Goal: Information Seeking & Learning: Compare options

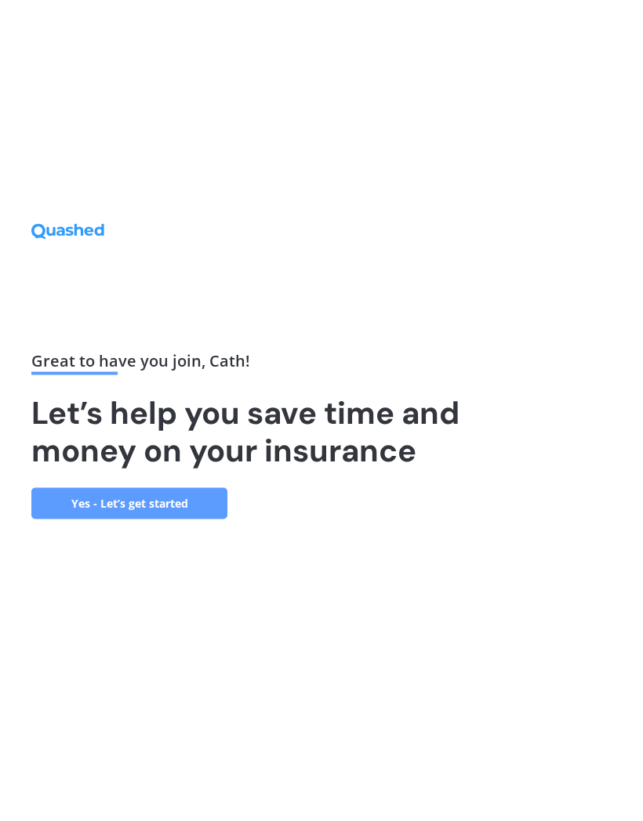
scroll to position [66, 0]
click at [92, 488] on link "Yes - Let’s get started" at bounding box center [129, 503] width 196 height 31
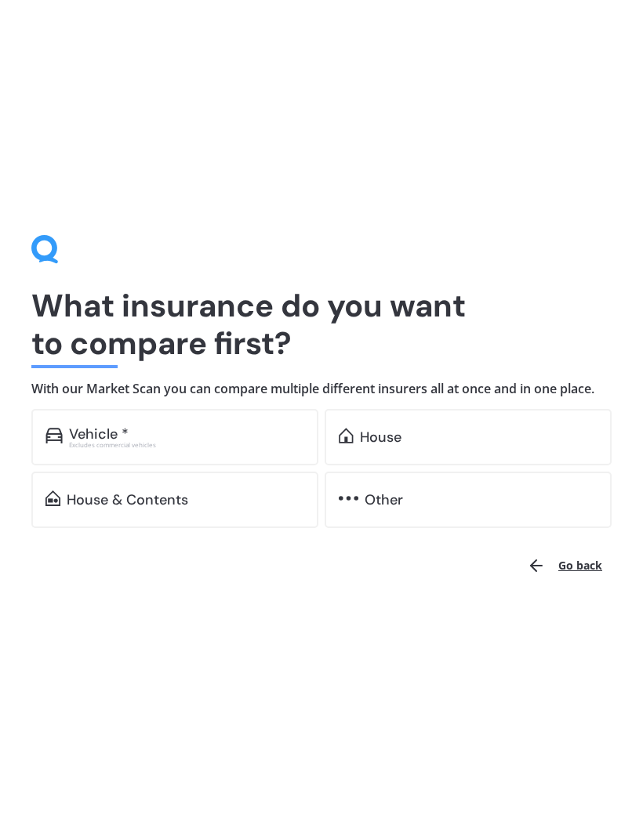
click at [61, 429] on img at bounding box center [53, 437] width 17 height 16
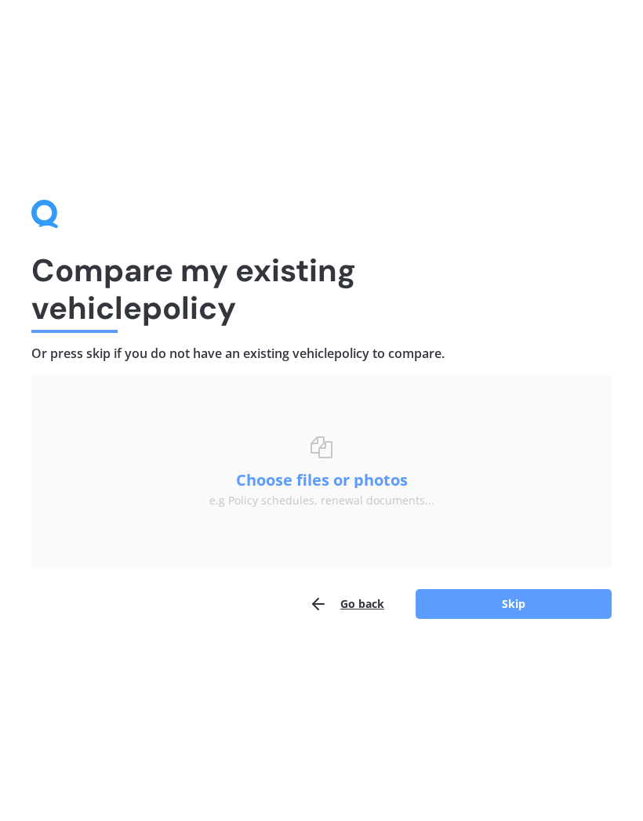
click at [347, 618] on button "Go back" at bounding box center [346, 604] width 75 height 31
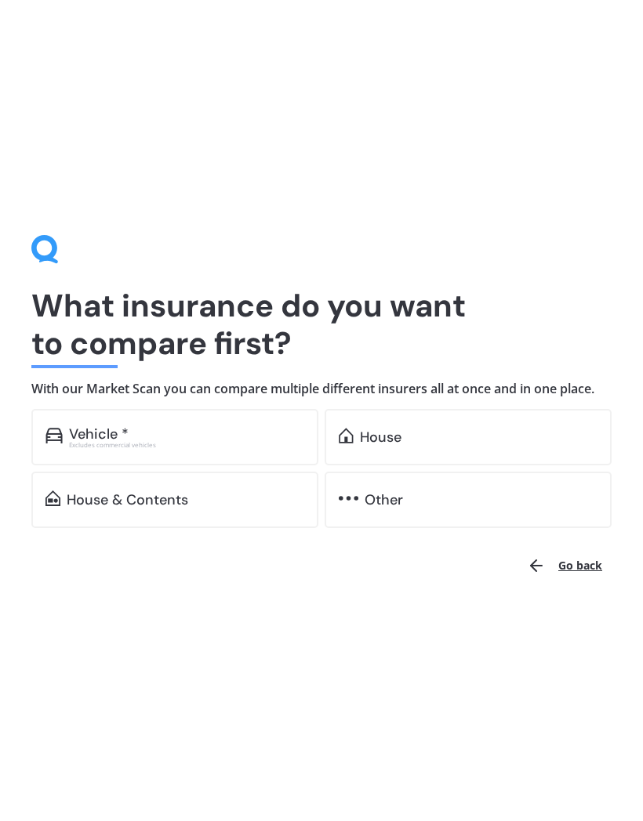
click at [105, 433] on div "Vehicle *" at bounding box center [99, 435] width 60 height 16
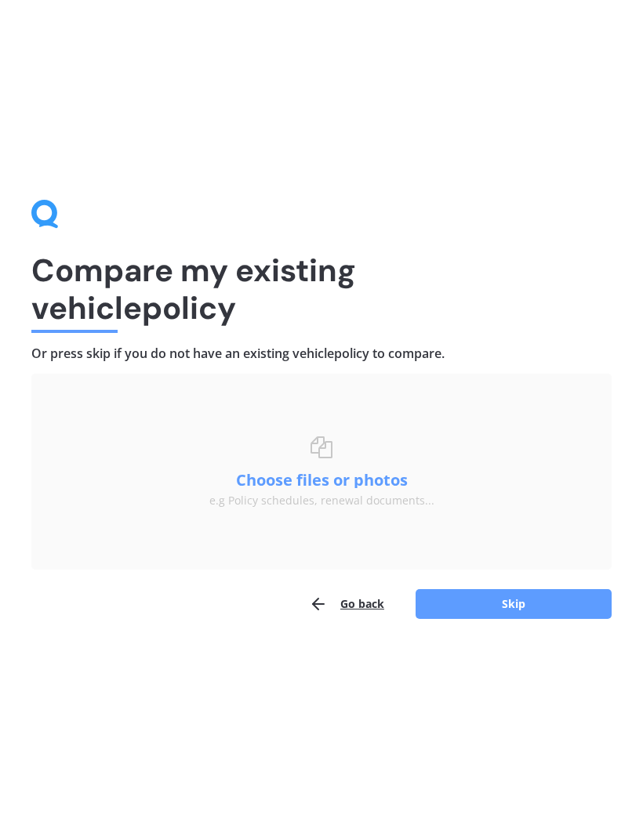
click at [162, 505] on div "Choose files or drag and drop your files here. Choose files or photos e.g Polic…" at bounding box center [321, 472] width 555 height 71
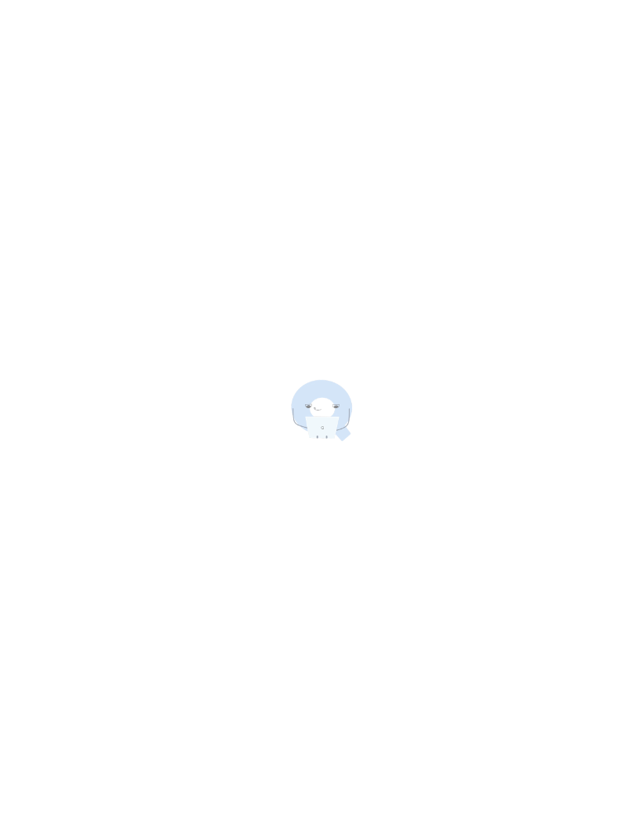
scroll to position [1, 0]
